Goal: Task Accomplishment & Management: Use online tool/utility

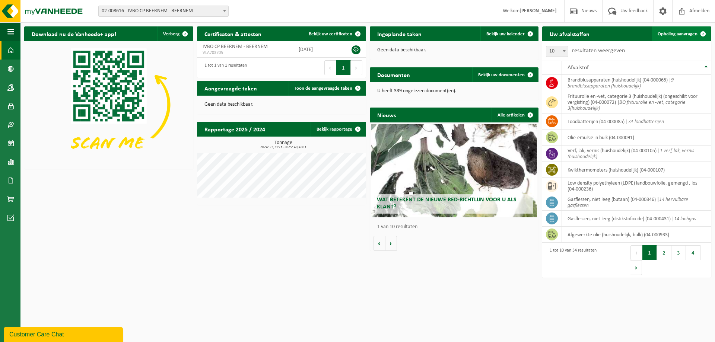
click at [684, 32] on span "Ophaling aanvragen" at bounding box center [678, 34] width 40 height 5
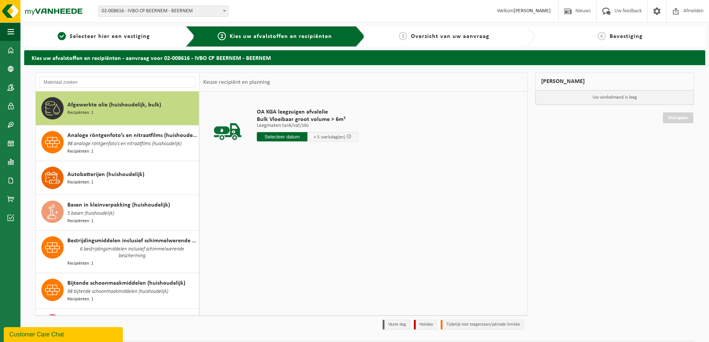
click at [285, 138] on input "text" at bounding box center [282, 136] width 51 height 9
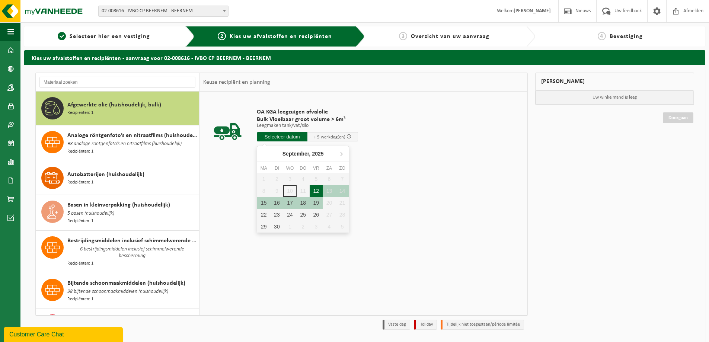
click at [315, 192] on div "12" at bounding box center [316, 191] width 13 height 12
type input "Van 2025-09-12"
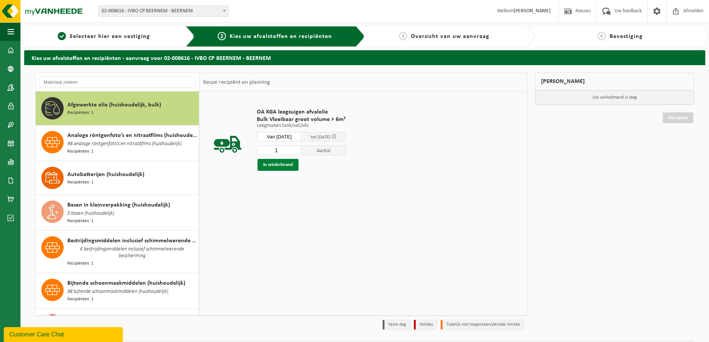
click at [280, 165] on button "In winkelmand" at bounding box center [278, 165] width 41 height 12
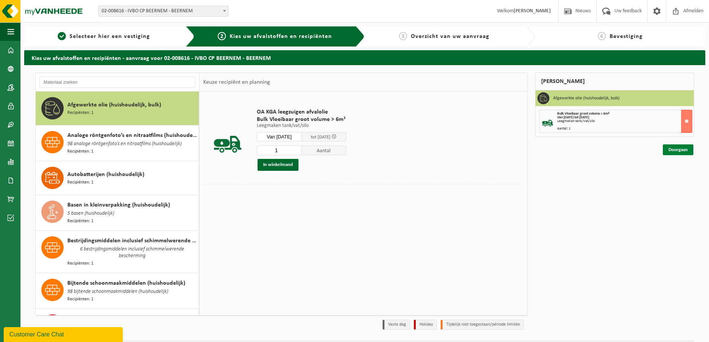
click at [670, 151] on link "Doorgaan" at bounding box center [678, 149] width 31 height 11
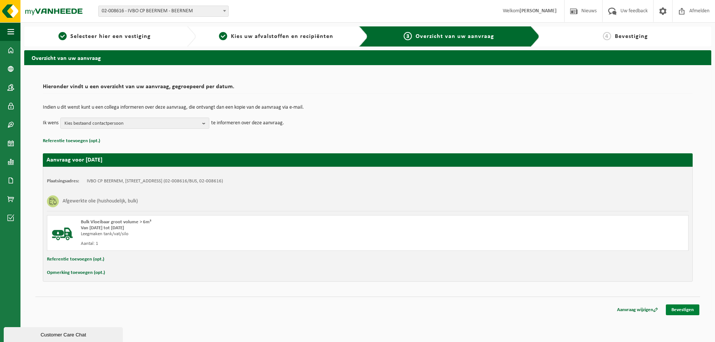
click at [684, 312] on link "Bevestigen" at bounding box center [683, 310] width 34 height 11
